Goal: Transaction & Acquisition: Book appointment/travel/reservation

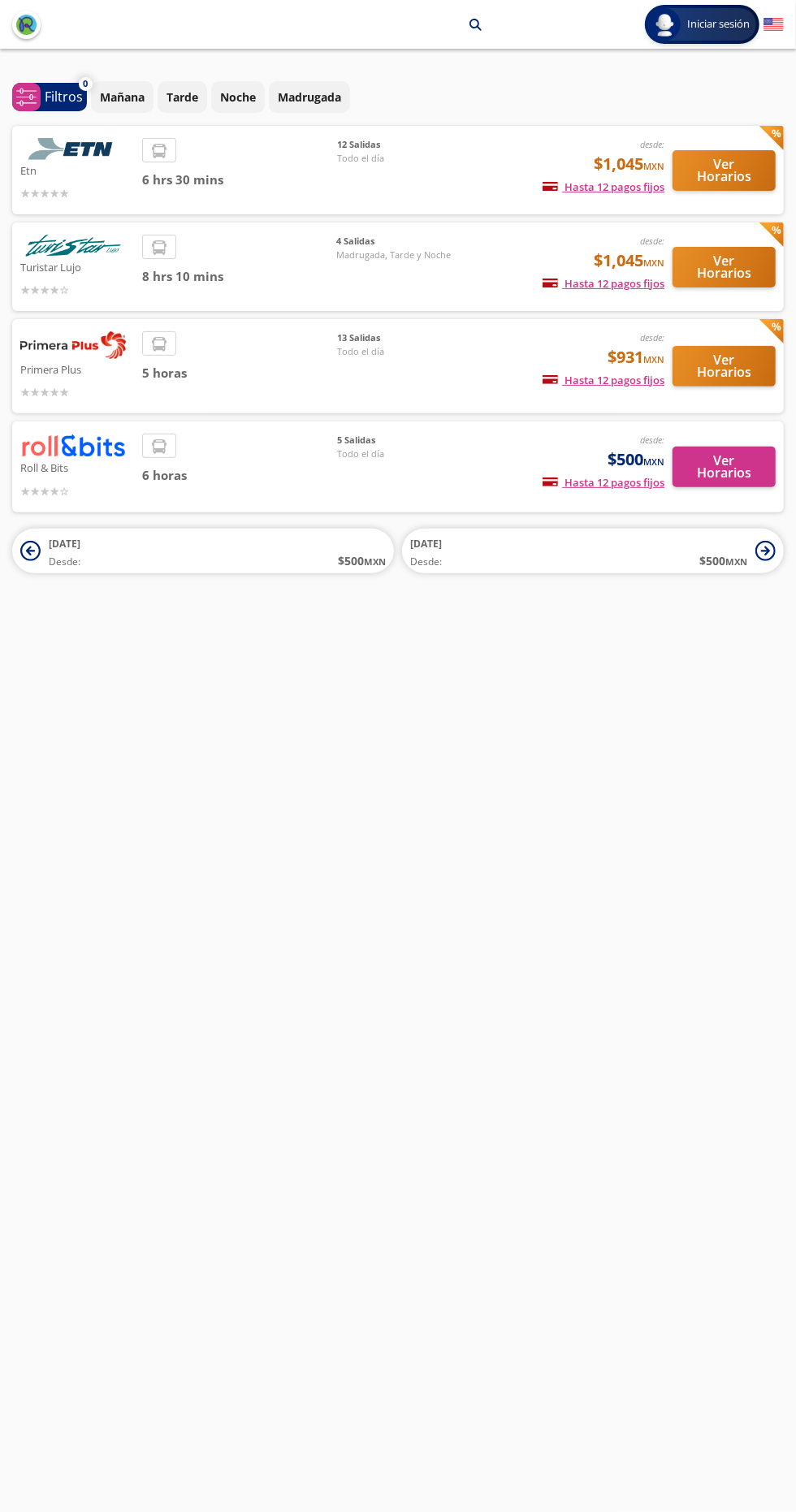
click at [450, 361] on div "13 Salidas Todo el día" at bounding box center [394, 365] width 114 height 69
click at [725, 374] on button "Ver Horarios" at bounding box center [724, 366] width 103 height 41
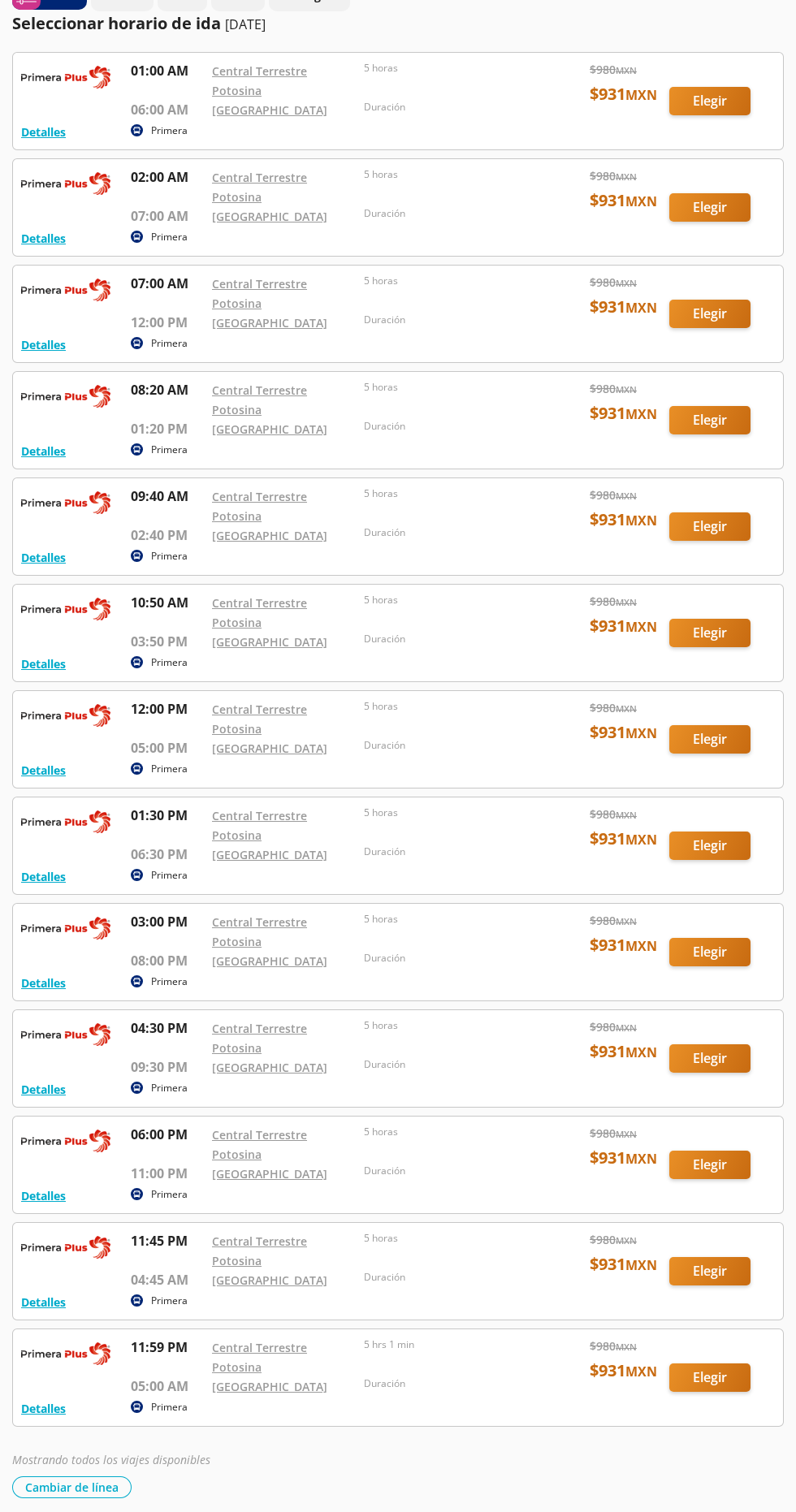
scroll to position [94, 0]
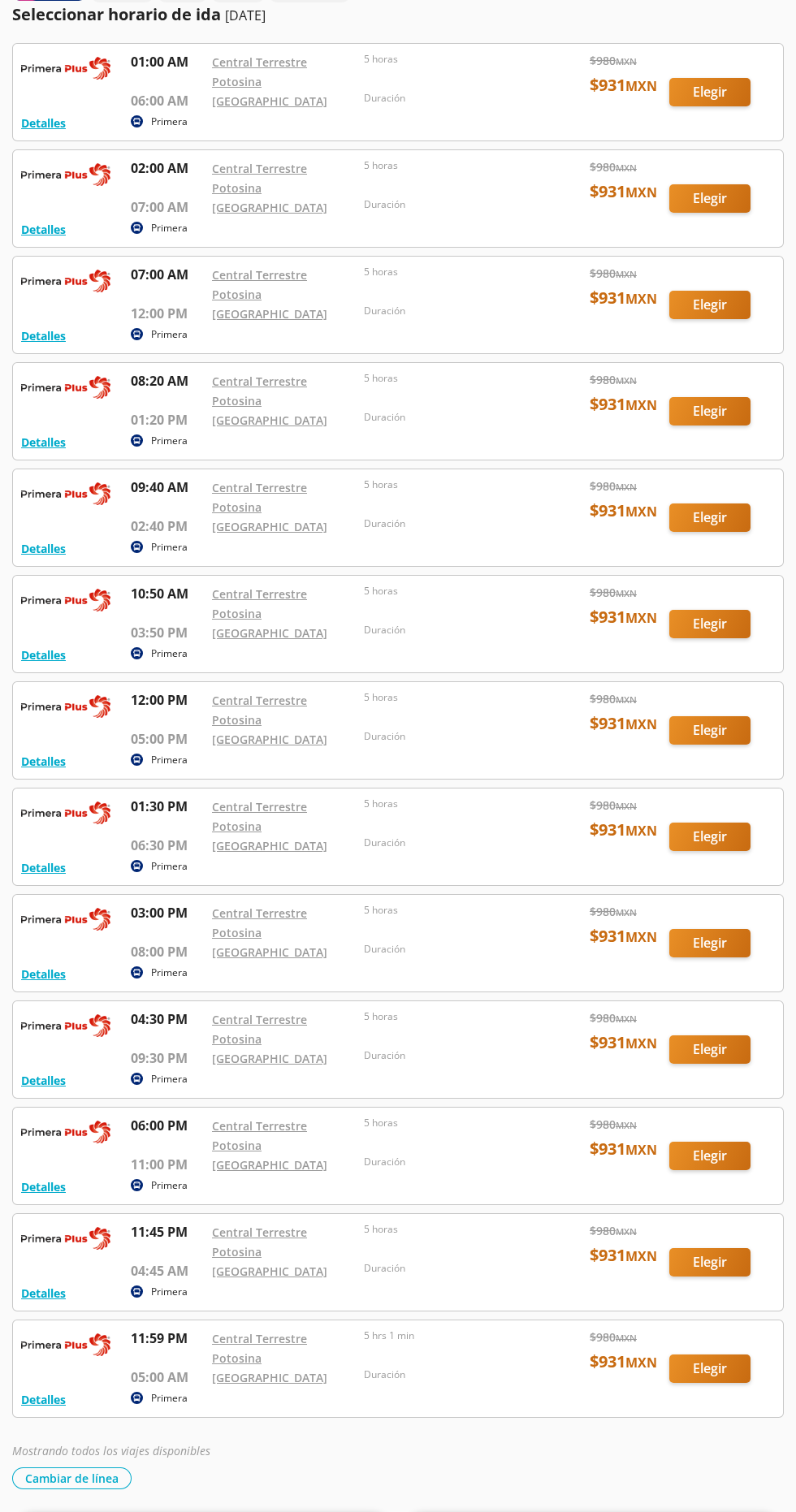
click at [699, 1138] on div at bounding box center [398, 1156] width 770 height 97
